Goal: Complete application form: Complete application form

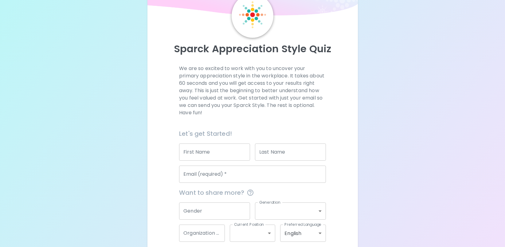
scroll to position [60, 0]
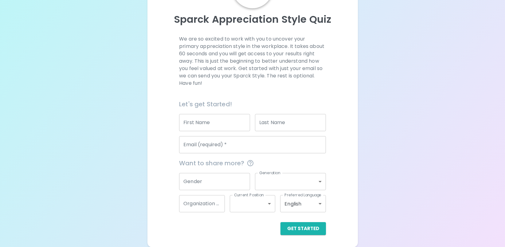
click at [198, 120] on input "First Name" at bounding box center [214, 122] width 71 height 17
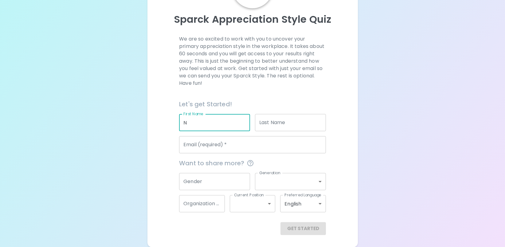
type input "N"
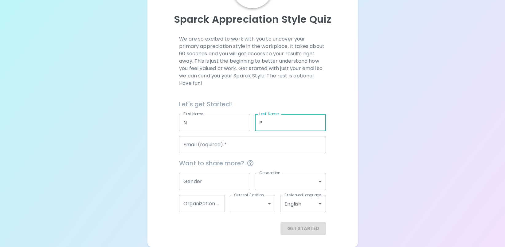
type input "P"
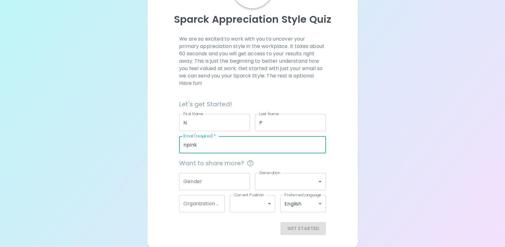
type input "[EMAIL_ADDRESS][DOMAIN_NAME]"
type input "King County Public Health"
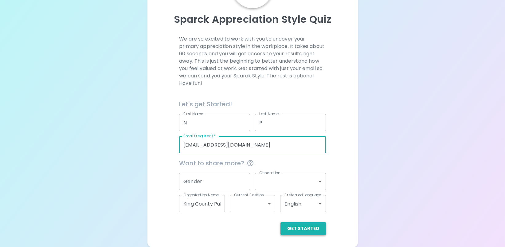
click at [310, 227] on button "Get Started" at bounding box center [302, 228] width 45 height 13
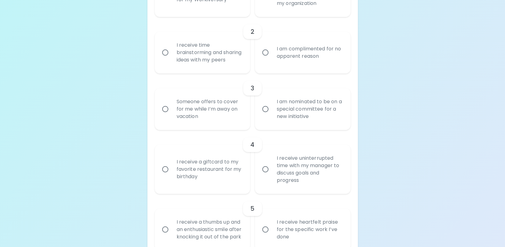
scroll to position [91, 0]
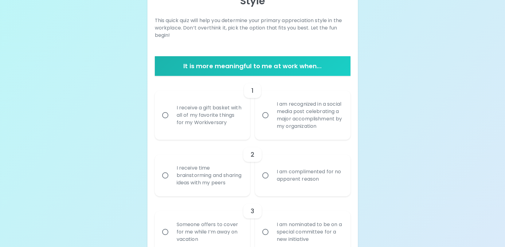
click at [264, 122] on input "I am recognized in a social media post celebrating a major accomplishment by my…" at bounding box center [265, 115] width 13 height 13
radio input "true"
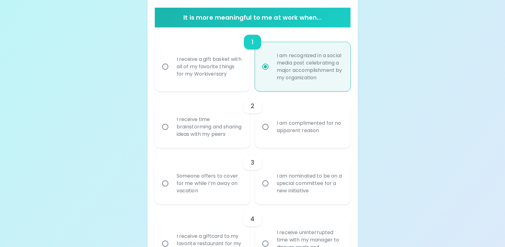
scroll to position [140, 0]
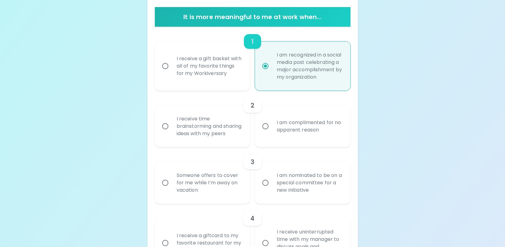
click at [292, 131] on div "I am complimented for no apparent reason" at bounding box center [309, 125] width 75 height 29
click at [272, 131] on input "I am complimented for no apparent reason" at bounding box center [265, 126] width 13 height 13
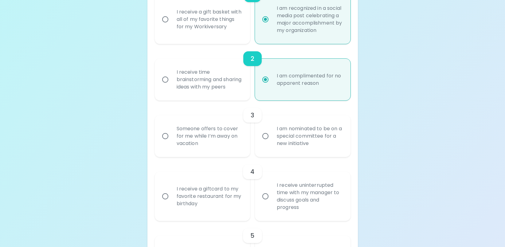
scroll to position [189, 0]
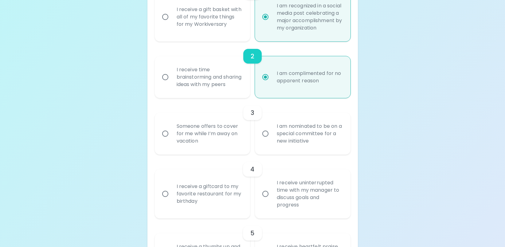
radio input "true"
click at [308, 138] on div "I am nominated to be on a special committee for a new initiative" at bounding box center [309, 133] width 75 height 37
click at [272, 138] on input "I am nominated to be on a special committee for a new initiative" at bounding box center [265, 133] width 13 height 13
radio input "false"
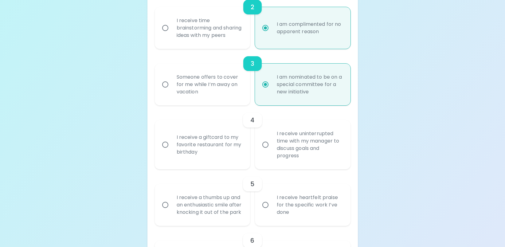
scroll to position [269, 0]
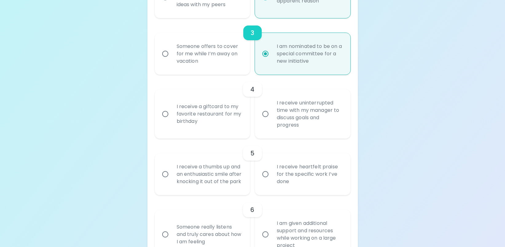
radio input "true"
click at [306, 133] on div "I receive uninterrupted time with my manager to discuss goals and progress" at bounding box center [309, 114] width 75 height 44
click at [272, 120] on input "I receive uninterrupted time with my manager to discuss goals and progress" at bounding box center [265, 113] width 13 height 13
radio input "false"
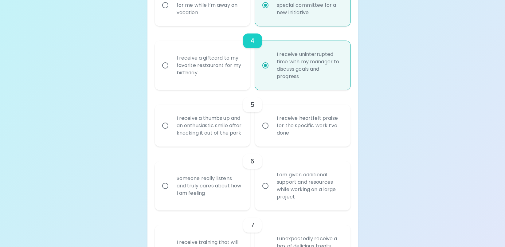
scroll to position [318, 0]
radio input "true"
click at [210, 83] on div "I receive a giftcard to my favorite restaurant for my birthday" at bounding box center [209, 64] width 75 height 37
click at [172, 71] on input "I receive a giftcard to my favorite restaurant for my birthday" at bounding box center [165, 64] width 13 height 13
radio input "false"
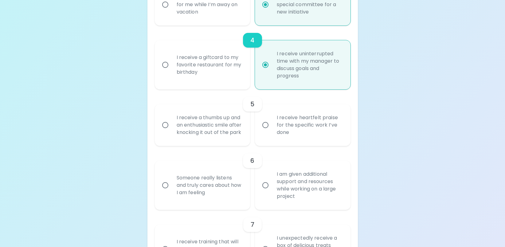
radio input "false"
radio input "true"
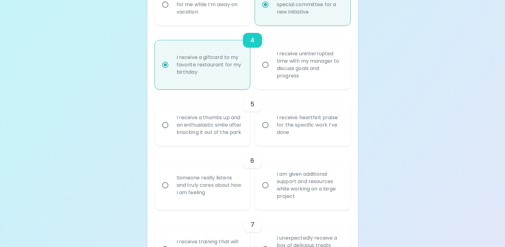
radio input "true"
click at [306, 143] on div "I receive heartfelt praise for the specific work I’ve done" at bounding box center [309, 124] width 75 height 37
click at [272, 131] on input "I receive heartfelt praise for the specific work I’ve done" at bounding box center [265, 124] width 13 height 13
radio input "false"
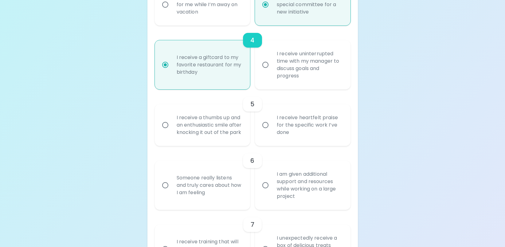
radio input "false"
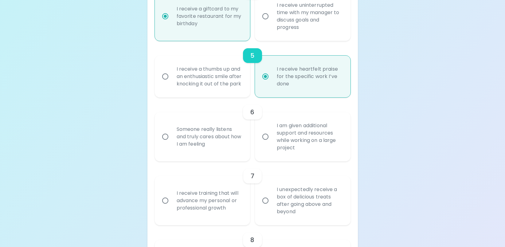
scroll to position [367, 0]
radio input "true"
click at [225, 154] on div "Someone really listens and truly cares about how I am feeling" at bounding box center [209, 136] width 75 height 37
click at [172, 142] on input "Someone really listens and truly cares about how I am feeling" at bounding box center [165, 136] width 13 height 13
radio input "false"
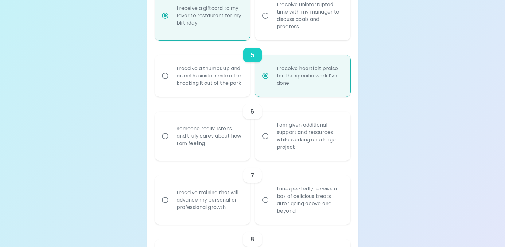
radio input "false"
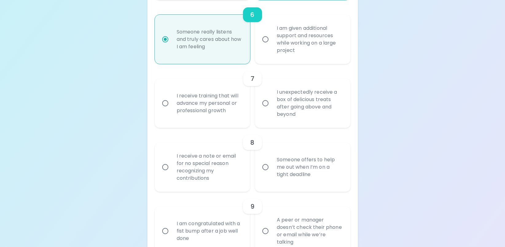
scroll to position [478, 0]
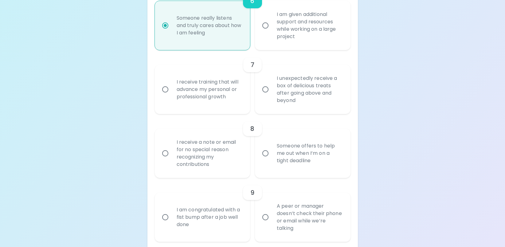
radio input "true"
click at [284, 105] on div "I unexpectedly receive a box of delicious treats after going above and beyond" at bounding box center [309, 89] width 75 height 44
click at [272, 96] on input "I unexpectedly receive a box of delicious treats after going above and beyond" at bounding box center [265, 89] width 13 height 13
radio input "false"
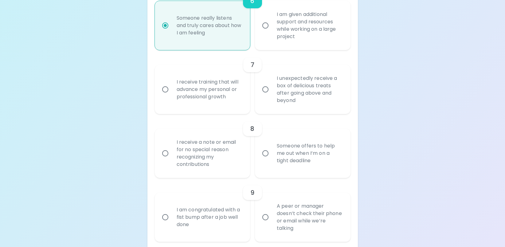
radio input "false"
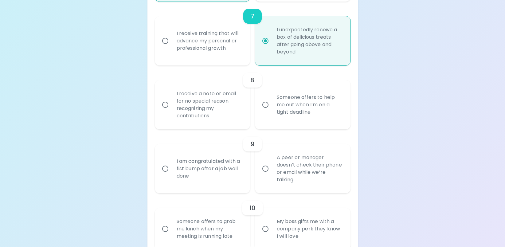
scroll to position [527, 0]
radio input "true"
click at [221, 118] on div "I receive a note or email for no special reason recognizing my contributions" at bounding box center [209, 104] width 75 height 44
click at [172, 110] on input "I receive a note or email for no special reason recognizing my contributions" at bounding box center [165, 104] width 13 height 13
radio input "false"
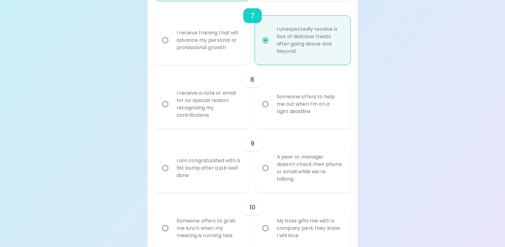
radio input "false"
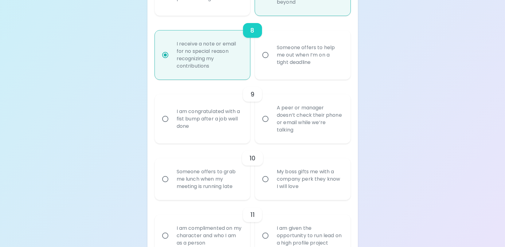
scroll to position [606, 0]
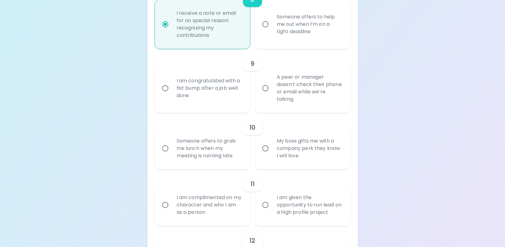
radio input "true"
click at [280, 110] on div "A peer or manager doesn’t check their phone or email while we’re talking" at bounding box center [309, 88] width 75 height 44
click at [272, 95] on input "A peer or manager doesn’t check their phone or email while we’re talking" at bounding box center [265, 88] width 13 height 13
radio input "false"
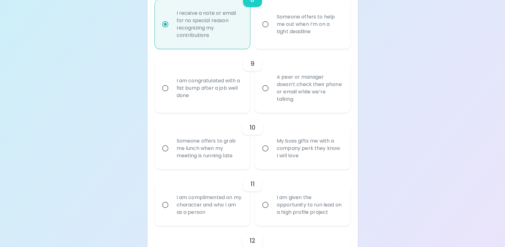
radio input "false"
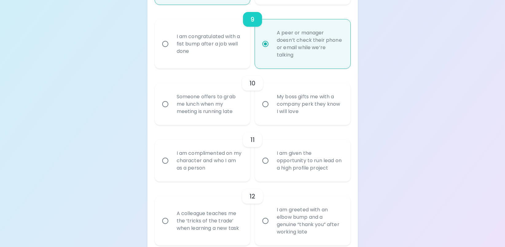
scroll to position [656, 0]
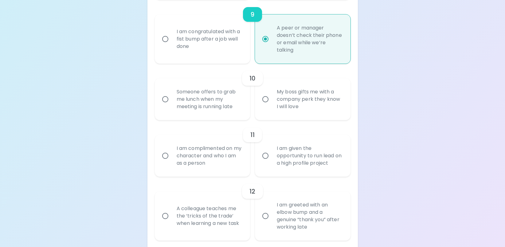
radio input "true"
click at [220, 116] on div "Someone offers to grab me lunch when my meeting is running late" at bounding box center [209, 99] width 75 height 37
click at [172, 106] on input "Someone offers to grab me lunch when my meeting is running late" at bounding box center [165, 99] width 13 height 13
radio input "false"
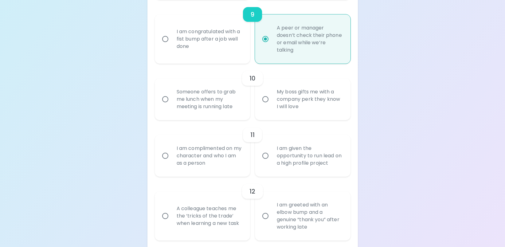
radio input "false"
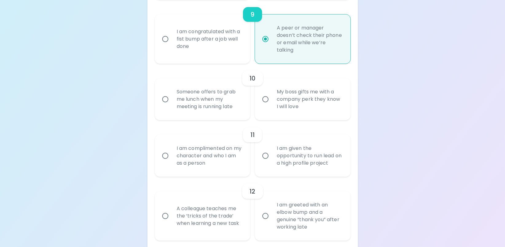
radio input "false"
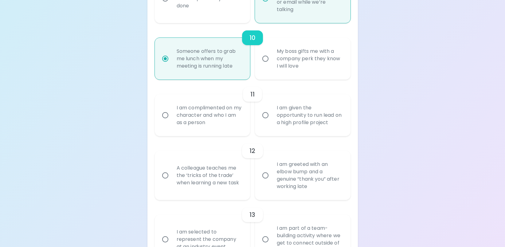
scroll to position [705, 0]
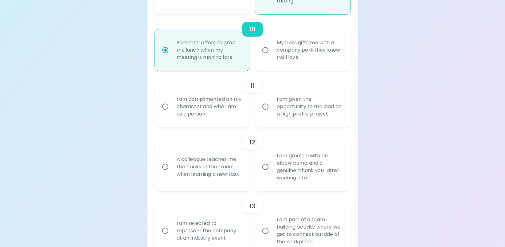
radio input "true"
click at [219, 122] on div "I am complimented on my character and who I am as a person" at bounding box center [209, 106] width 75 height 37
click at [172, 113] on input "I am complimented on my character and who I am as a person" at bounding box center [165, 106] width 13 height 13
radio input "false"
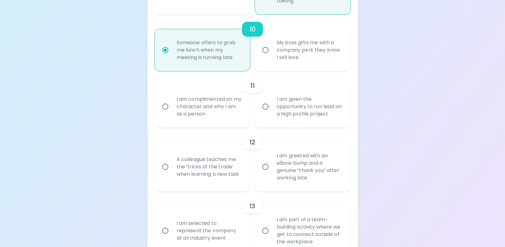
radio input "false"
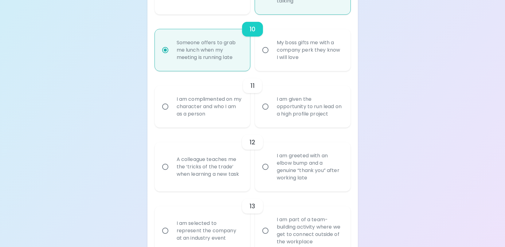
radio input "false"
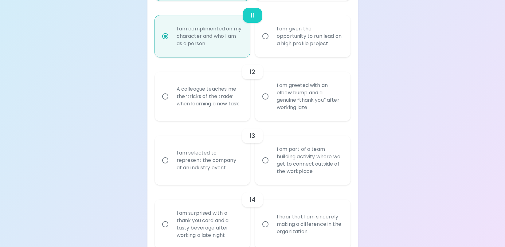
scroll to position [784, 0]
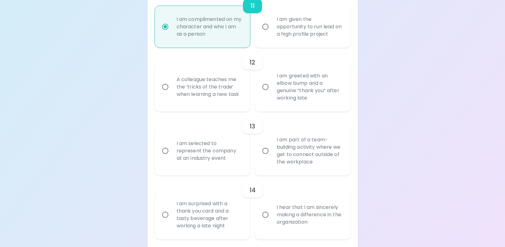
radio input "true"
click at [276, 109] on div "I am greeted with an elbow bump and a genuine “thank you” after working late" at bounding box center [309, 87] width 75 height 44
click at [272, 93] on input "I am greeted with an elbow bump and a genuine “thank you” after working late" at bounding box center [265, 86] width 13 height 13
radio input "false"
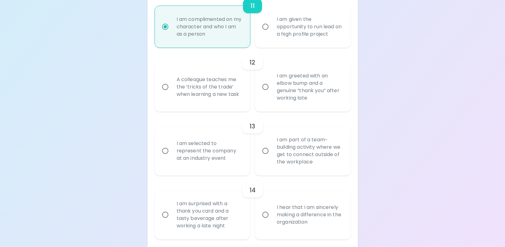
radio input "false"
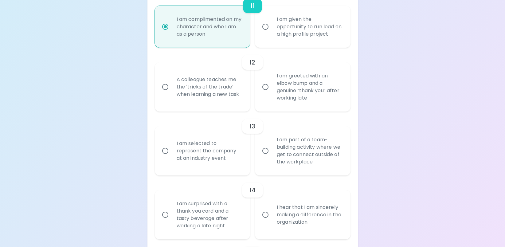
radio input "false"
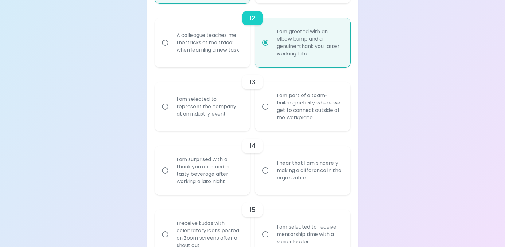
scroll to position [834, 0]
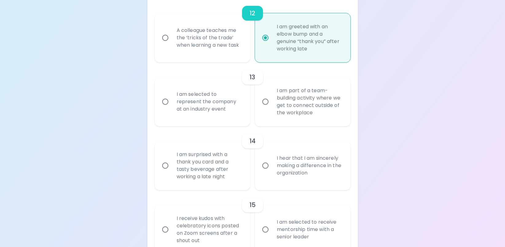
radio input "true"
click at [222, 120] on div "I am selected to represent the company at an industry event" at bounding box center [209, 101] width 75 height 37
click at [172, 108] on input "I am selected to represent the company at an industry event" at bounding box center [165, 101] width 13 height 13
radio input "false"
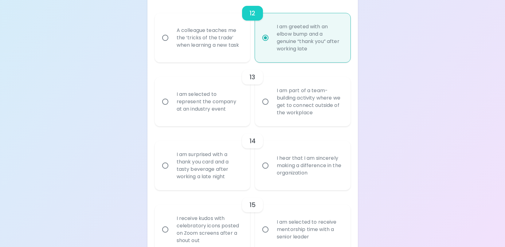
radio input "false"
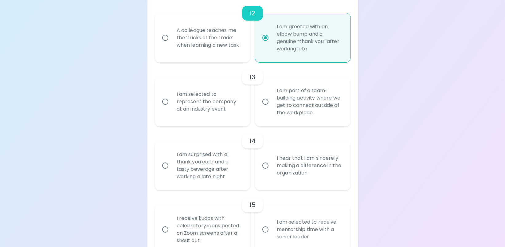
radio input "false"
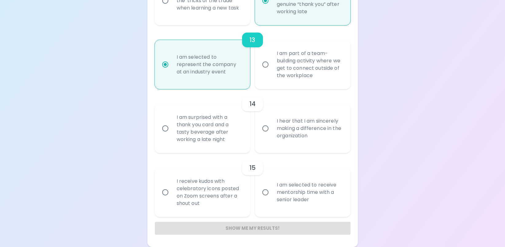
radio input "true"
click at [281, 137] on div "I hear that I am sincerely making a difference in the organization" at bounding box center [309, 128] width 75 height 37
click at [272, 135] on input "I hear that I am sincerely making a difference in the organization" at bounding box center [265, 128] width 13 height 13
radio input "false"
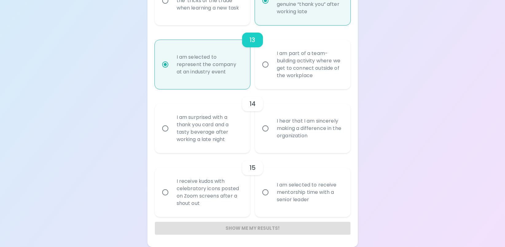
radio input "false"
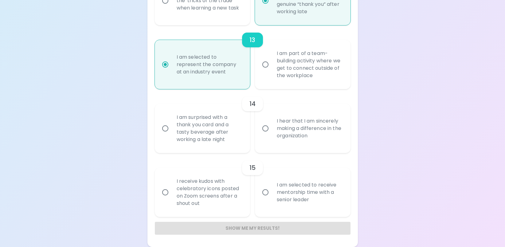
radio input "false"
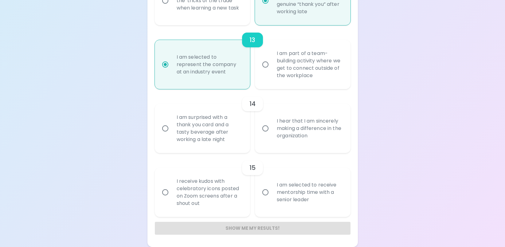
scroll to position [892, 0]
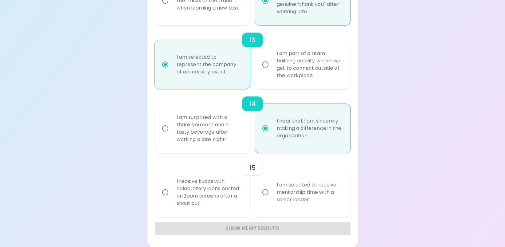
radio input "true"
click at [234, 201] on div "I receive kudos with celebratory icons posted on Zoom screens after a shout out" at bounding box center [209, 192] width 75 height 44
click at [172, 199] on input "I receive kudos with celebratory icons posted on Zoom screens after a shout out" at bounding box center [165, 192] width 13 height 13
radio input "false"
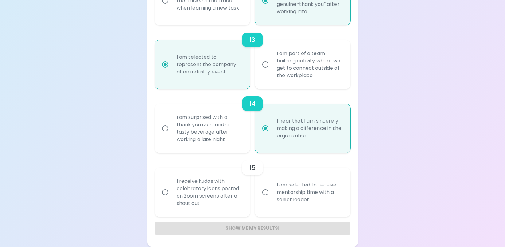
radio input "false"
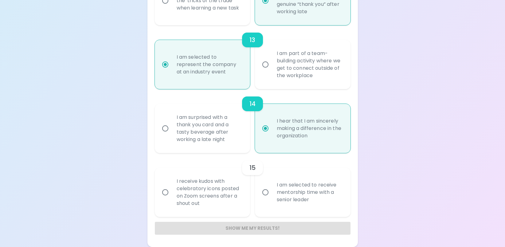
radio input "false"
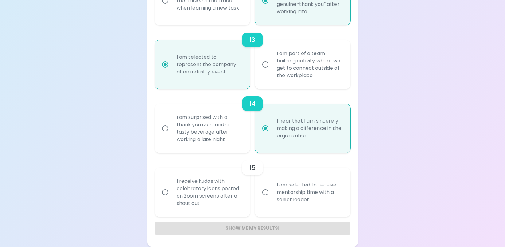
radio input "false"
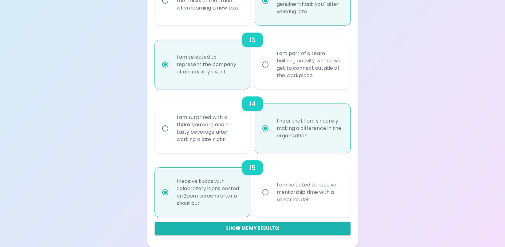
radio input "true"
click at [251, 226] on button "Show me my results!" at bounding box center [252, 228] width 195 height 13
radio input "false"
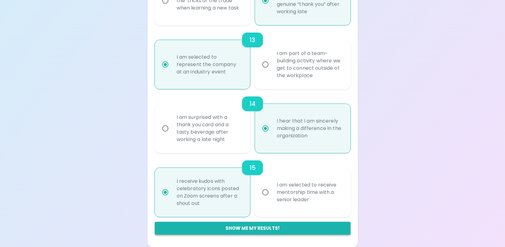
radio input "false"
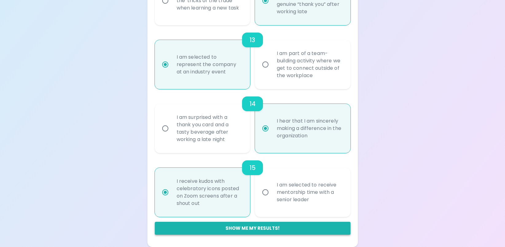
radio input "false"
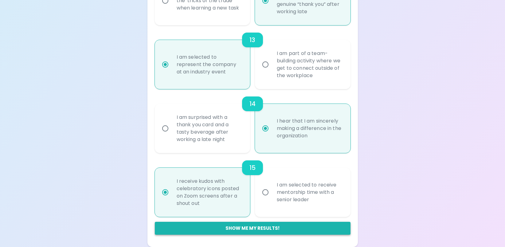
radio input "false"
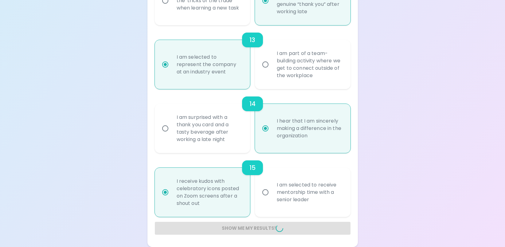
radio input "false"
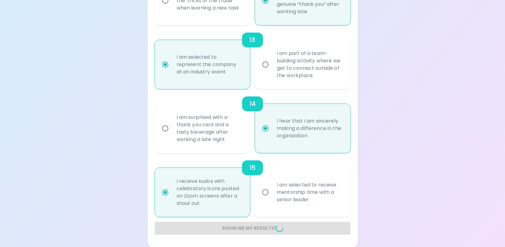
radio input "false"
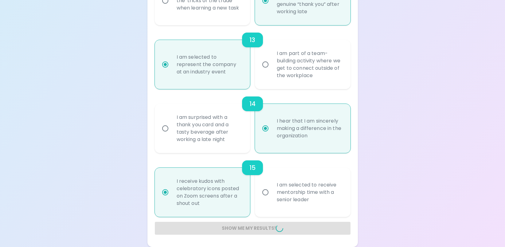
radio input "false"
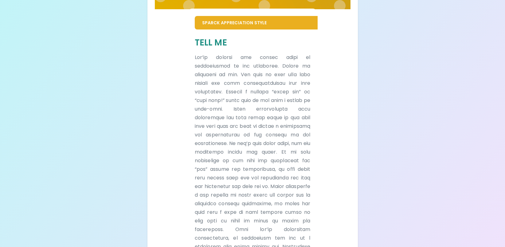
scroll to position [81, 0]
